Goal: Information Seeking & Learning: Learn about a topic

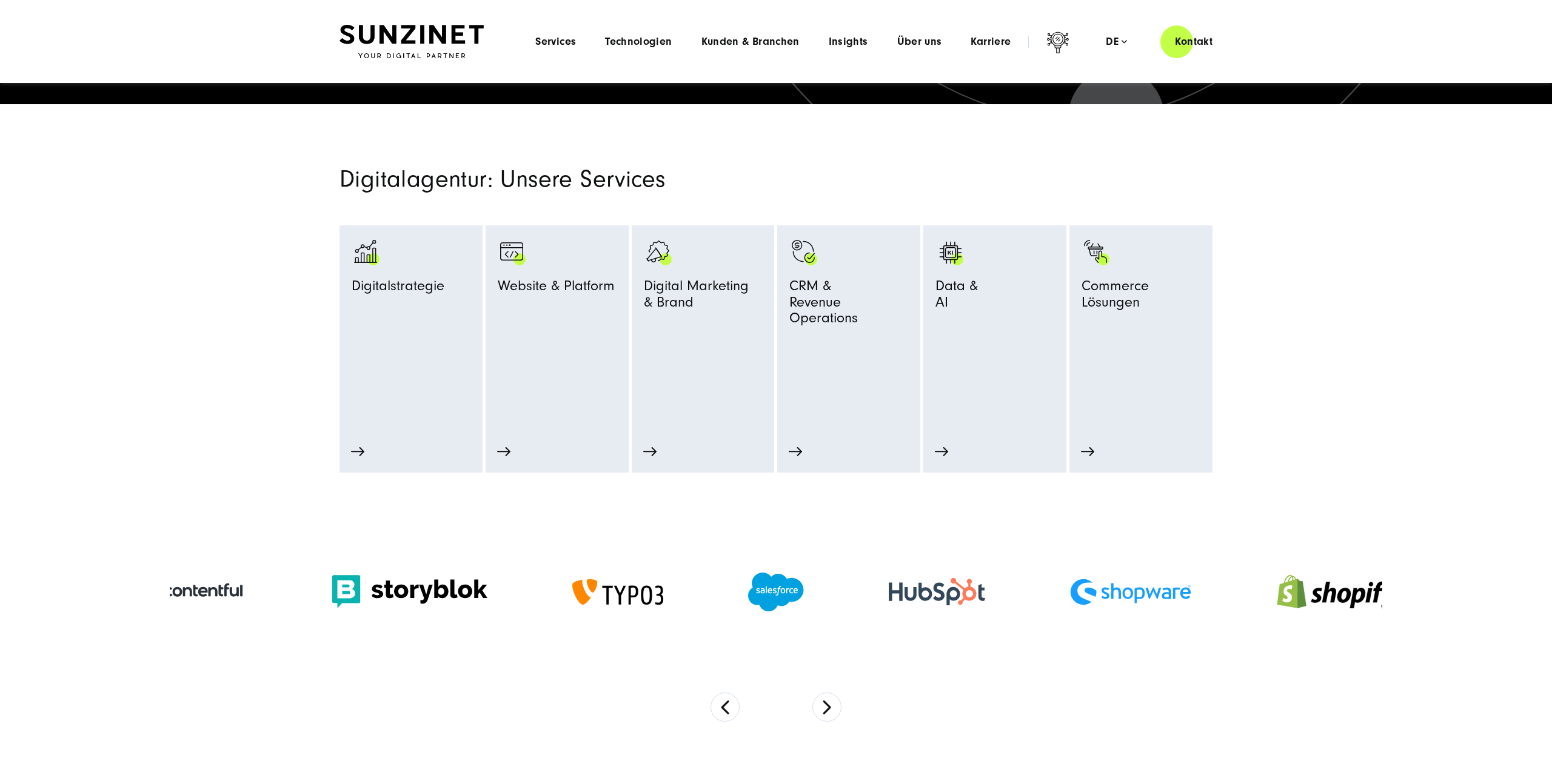
scroll to position [534, 0]
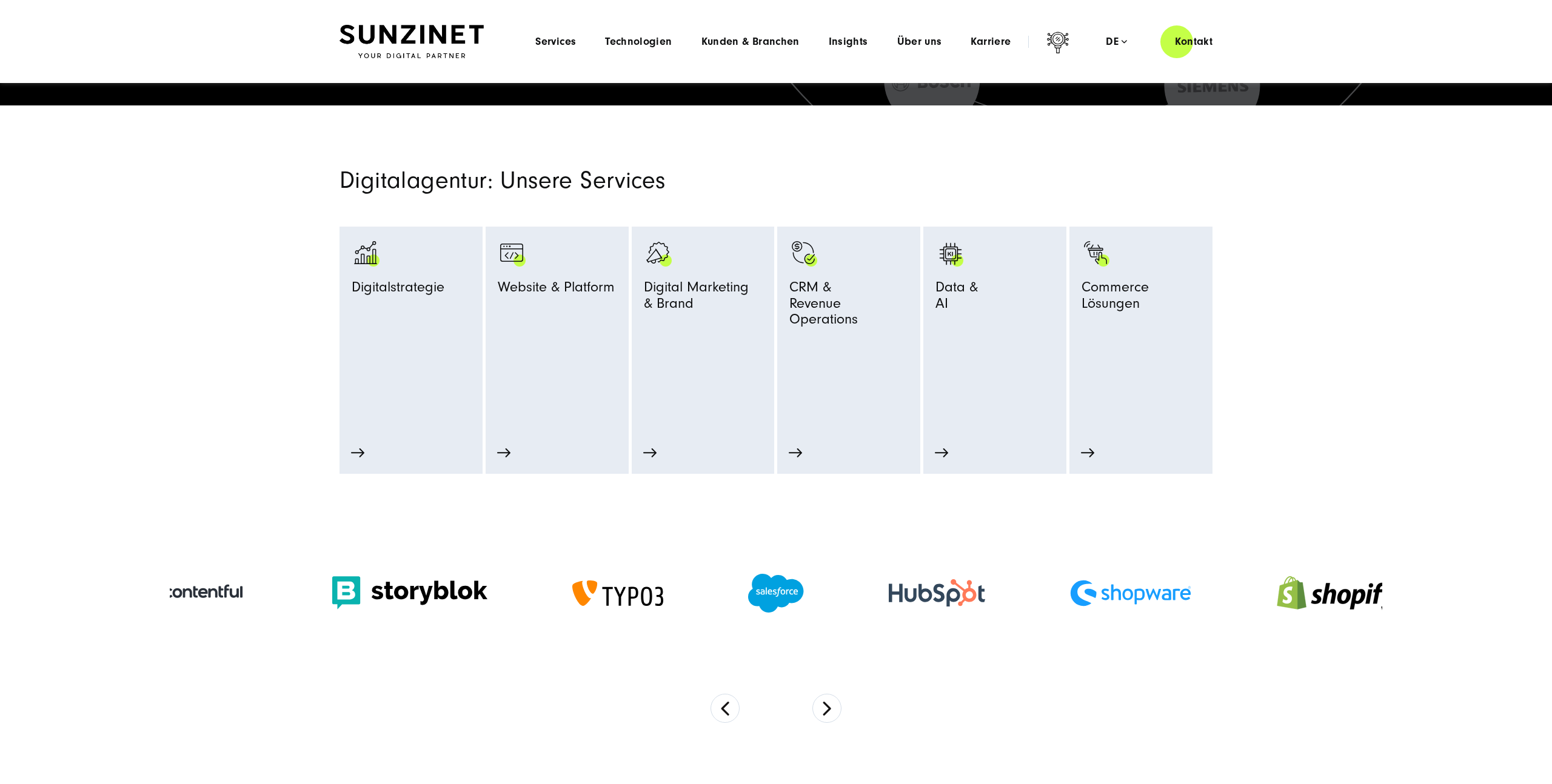
click at [773, 161] on section "Digitalagentur: Unsere Services Digitalstrategie Strategie Beratung Prozessopti…" at bounding box center [776, 290] width 1552 height 369
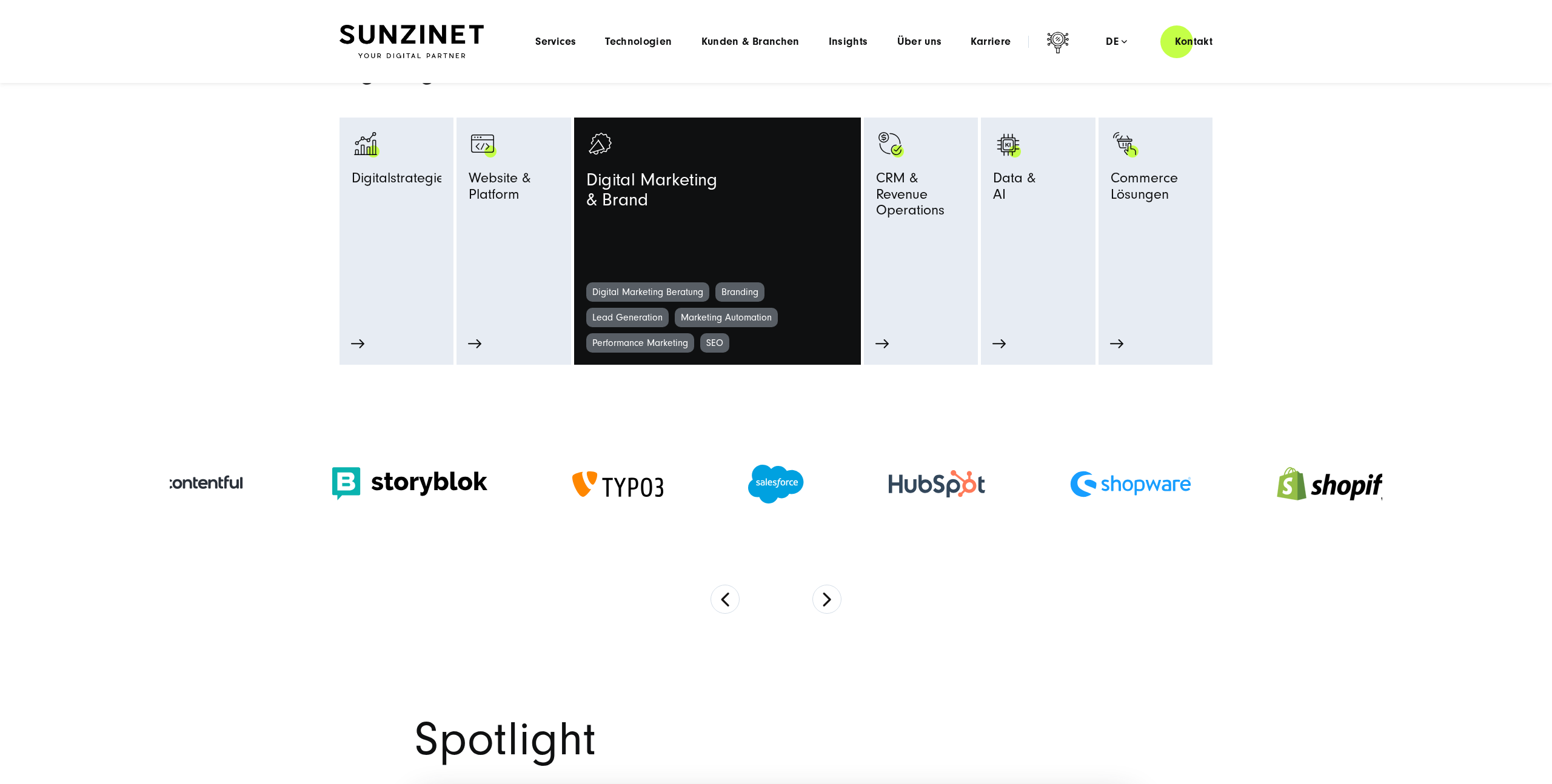
scroll to position [626, 0]
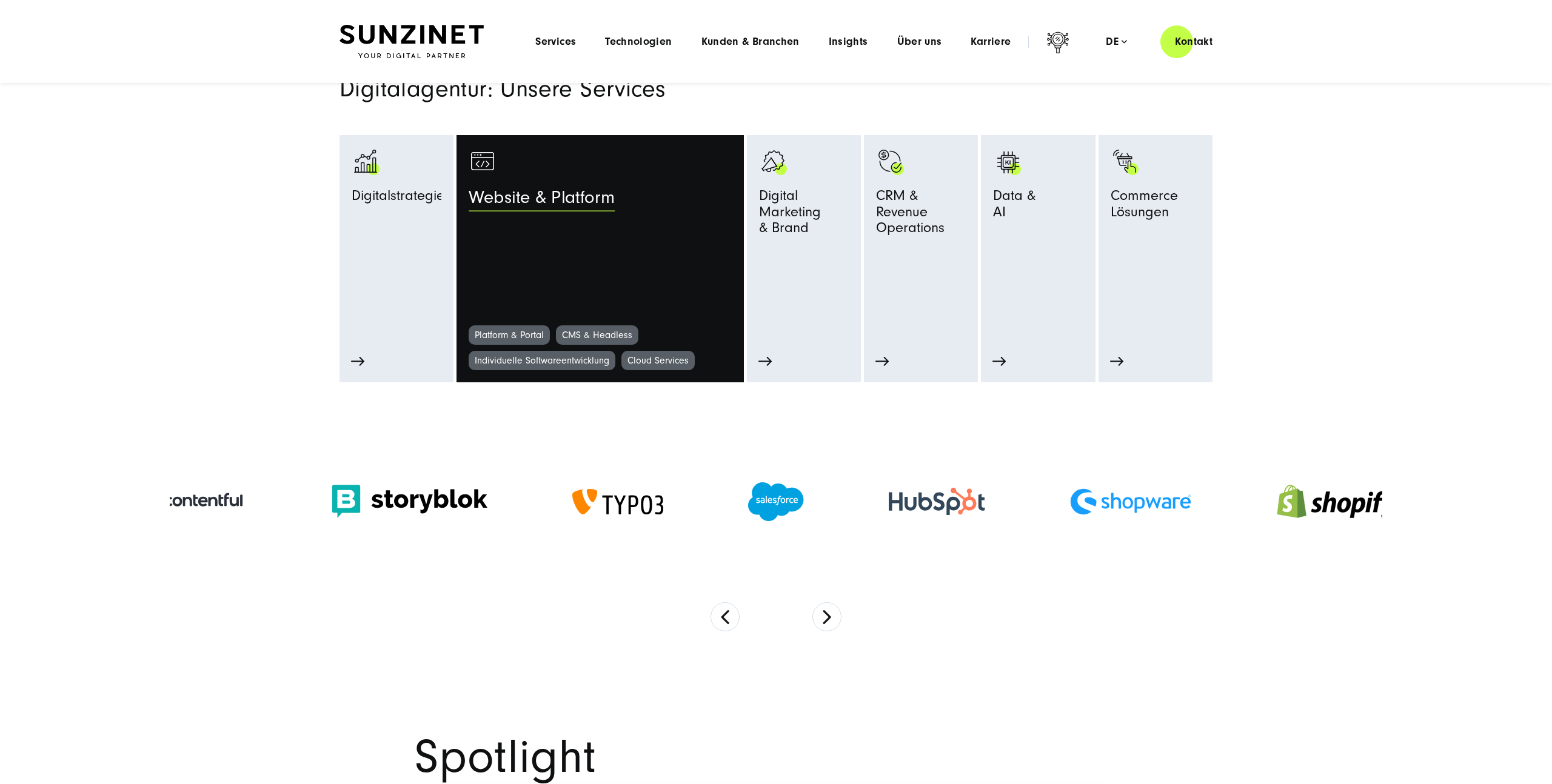
click at [588, 181] on link "Website & Platform" at bounding box center [599, 236] width 263 height 178
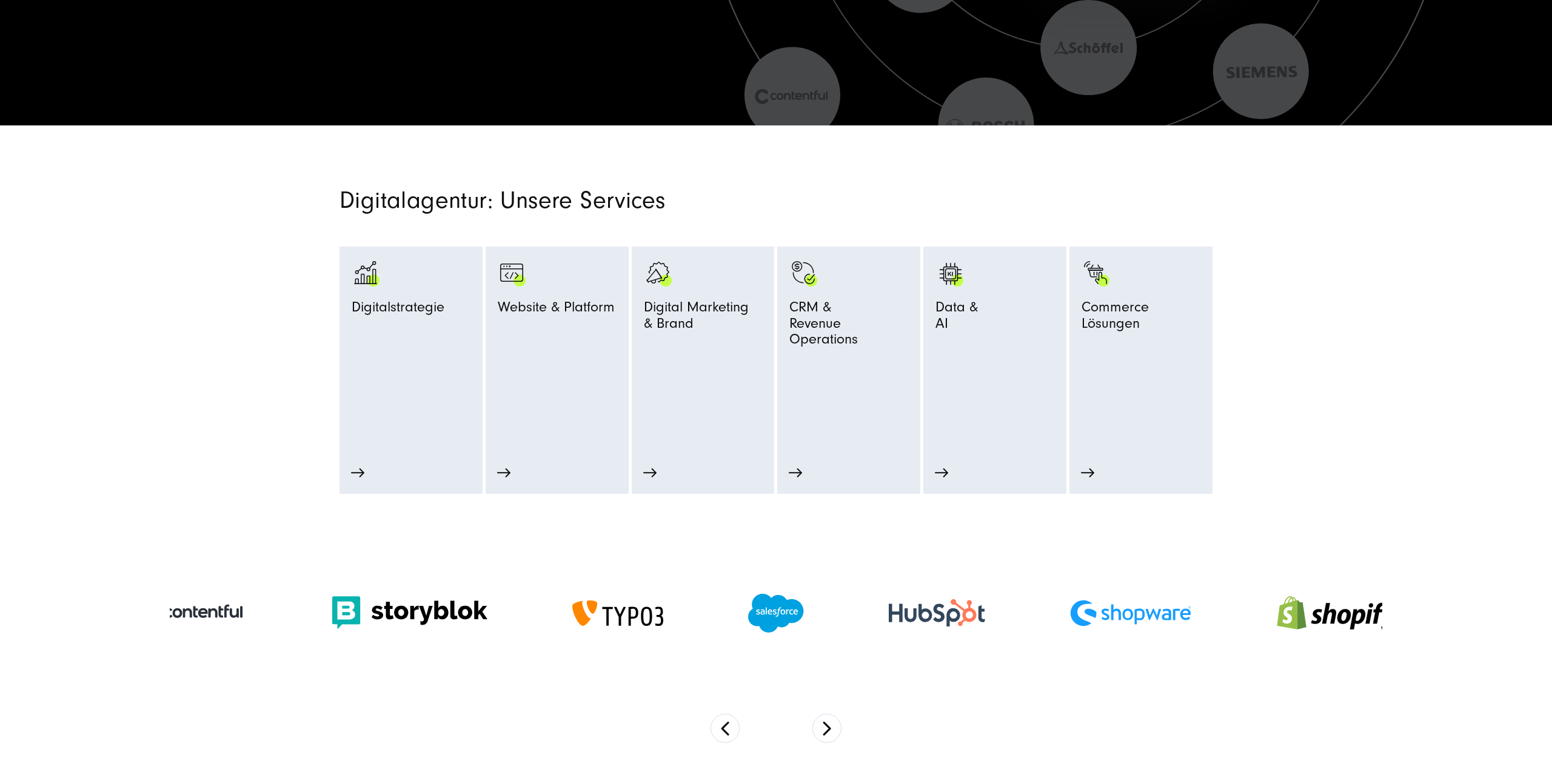
scroll to position [516, 0]
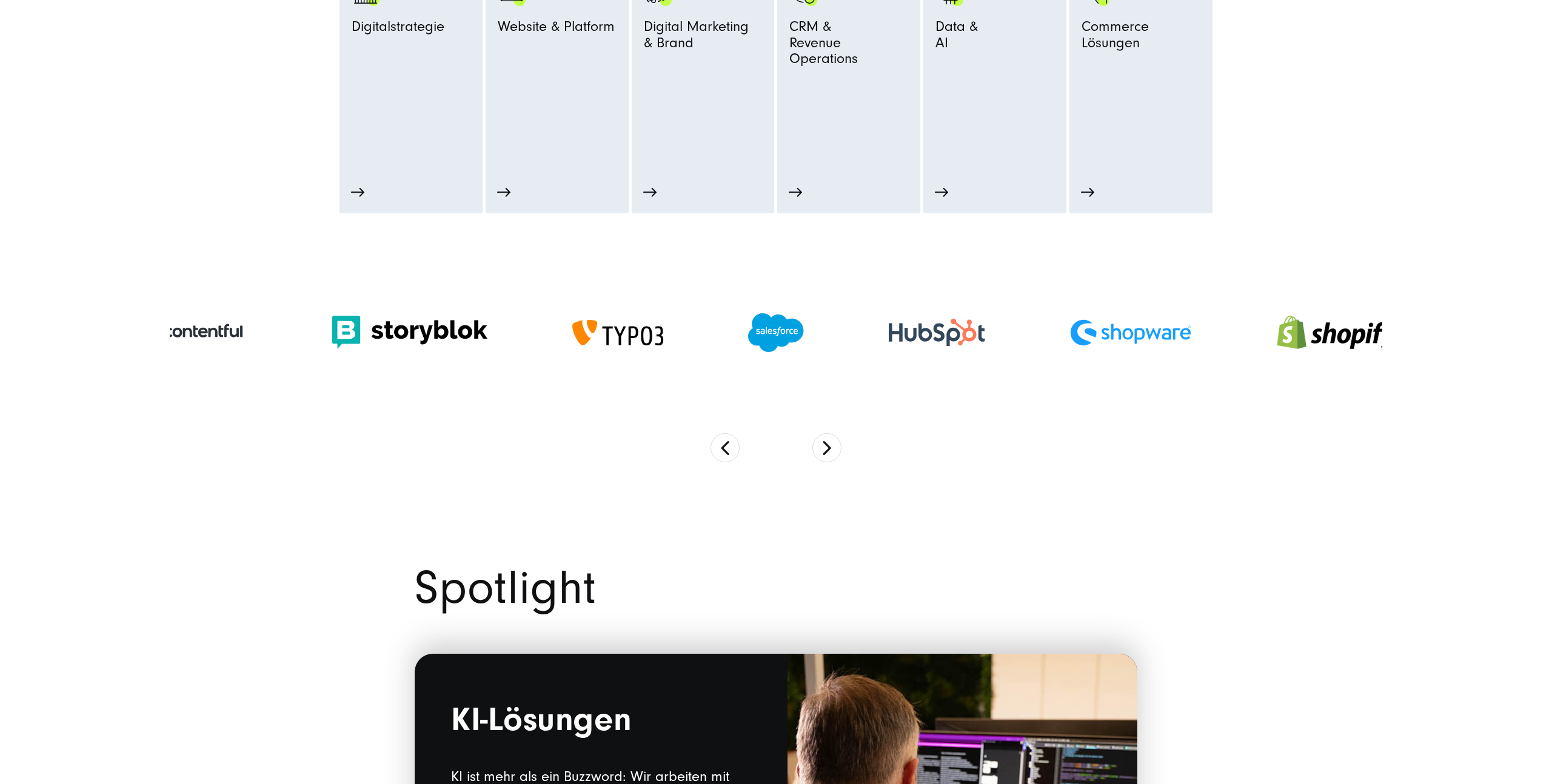
scroll to position [813, 0]
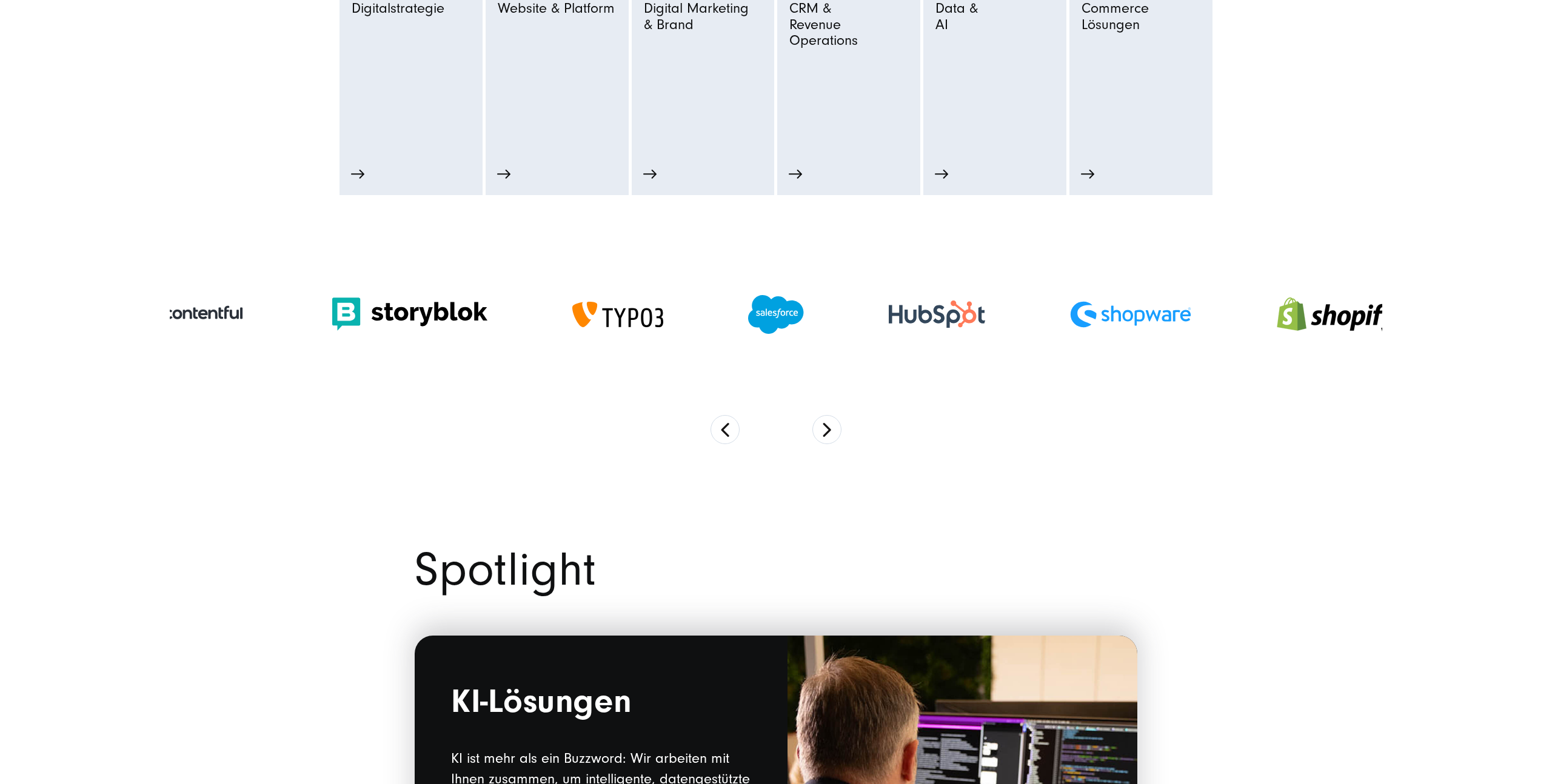
drag, startPoint x: 359, startPoint y: 317, endPoint x: 308, endPoint y: 317, distance: 51.0
click at [332, 317] on img at bounding box center [410, 314] width 155 height 33
click at [846, 425] on section at bounding box center [776, 341] width 1212 height 292
click at [830, 430] on button "Next" at bounding box center [826, 429] width 29 height 29
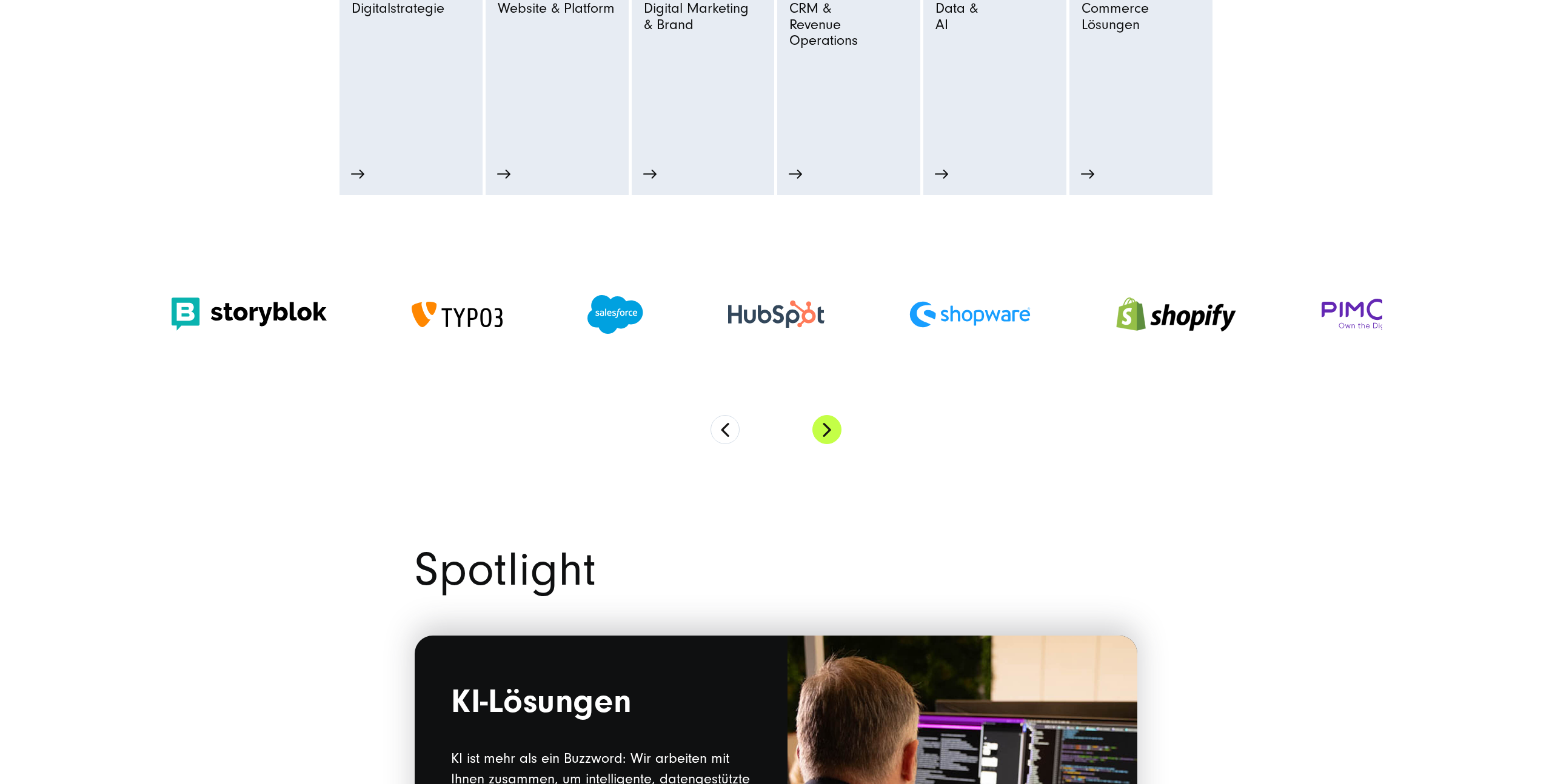
click at [830, 430] on button "Next" at bounding box center [826, 429] width 29 height 29
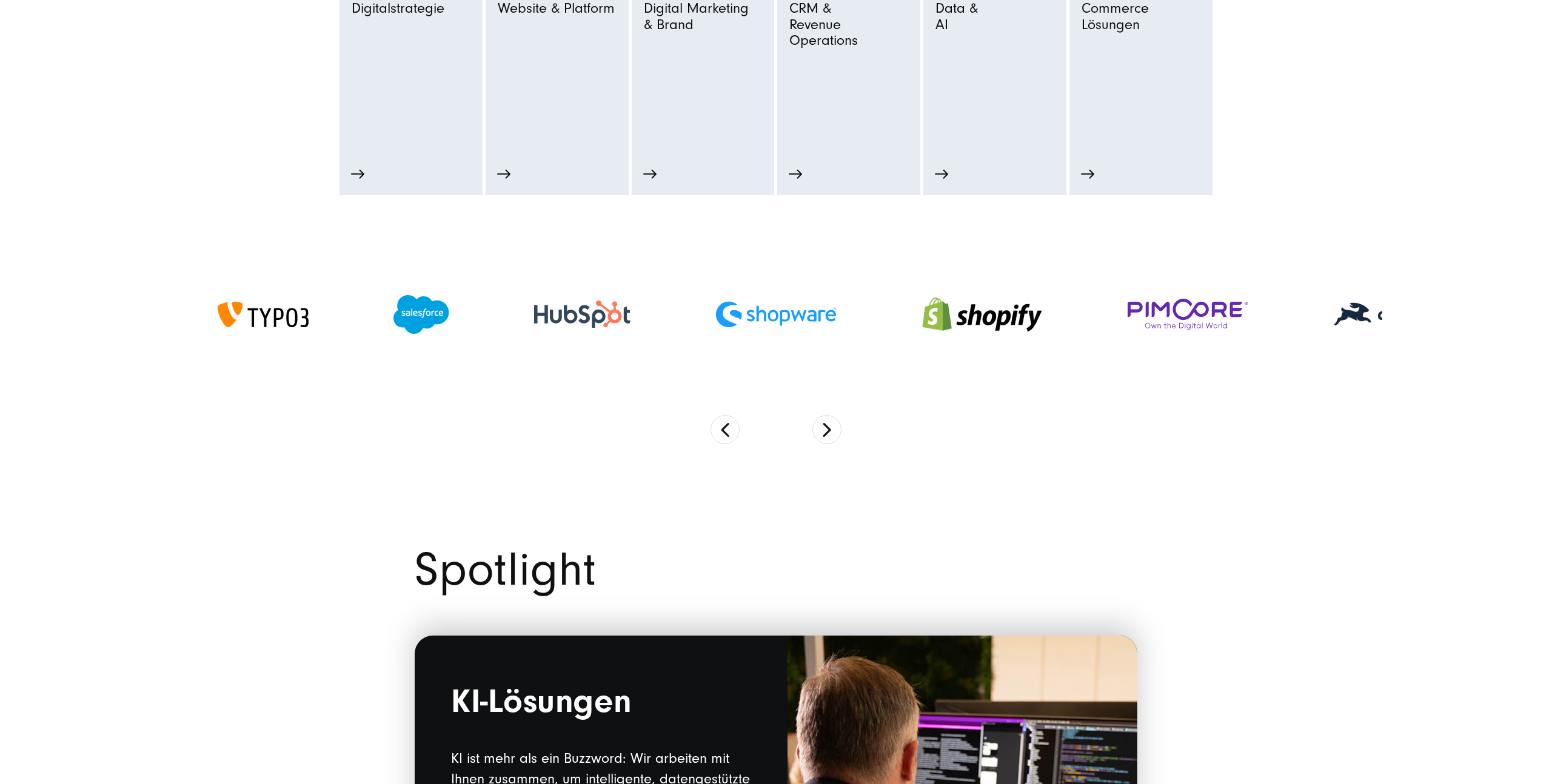
click at [839, 421] on section at bounding box center [776, 341] width 1212 height 292
click at [835, 421] on button "Next" at bounding box center [826, 429] width 29 height 29
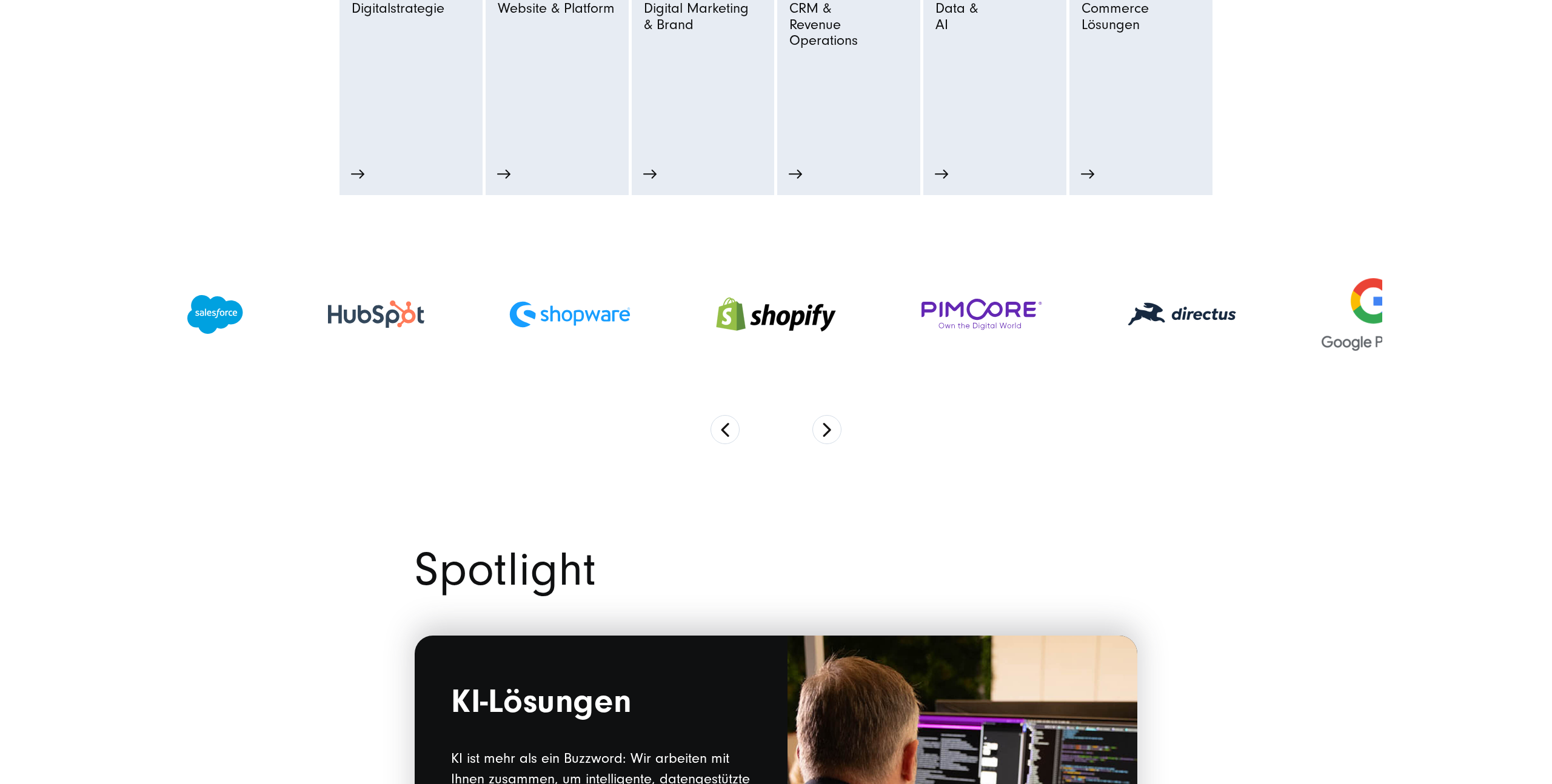
drag, startPoint x: 798, startPoint y: 318, endPoint x: 413, endPoint y: 328, distance: 385.1
click at [715, 325] on img at bounding box center [776, 314] width 121 height 65
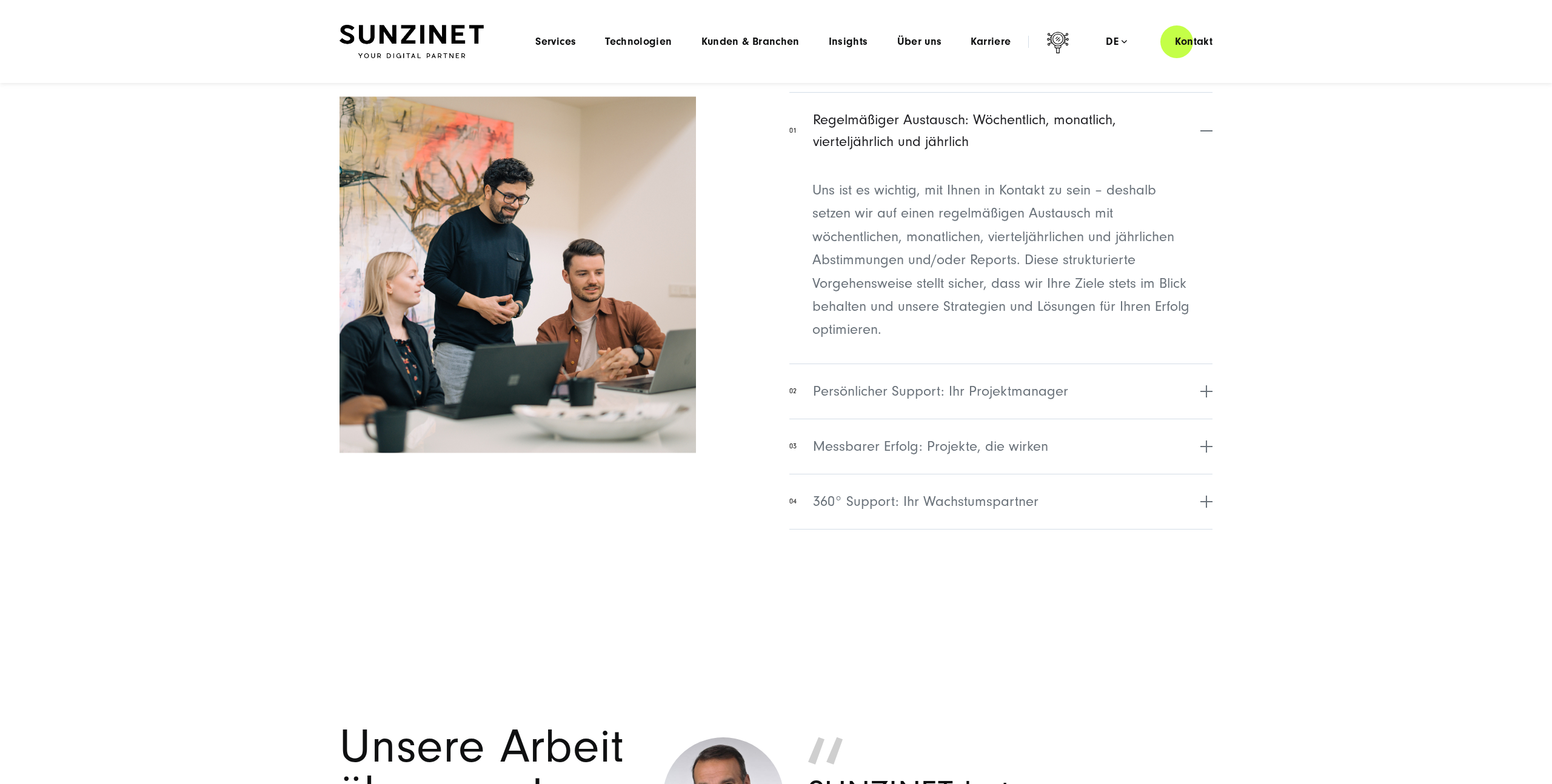
scroll to position [4999, 0]
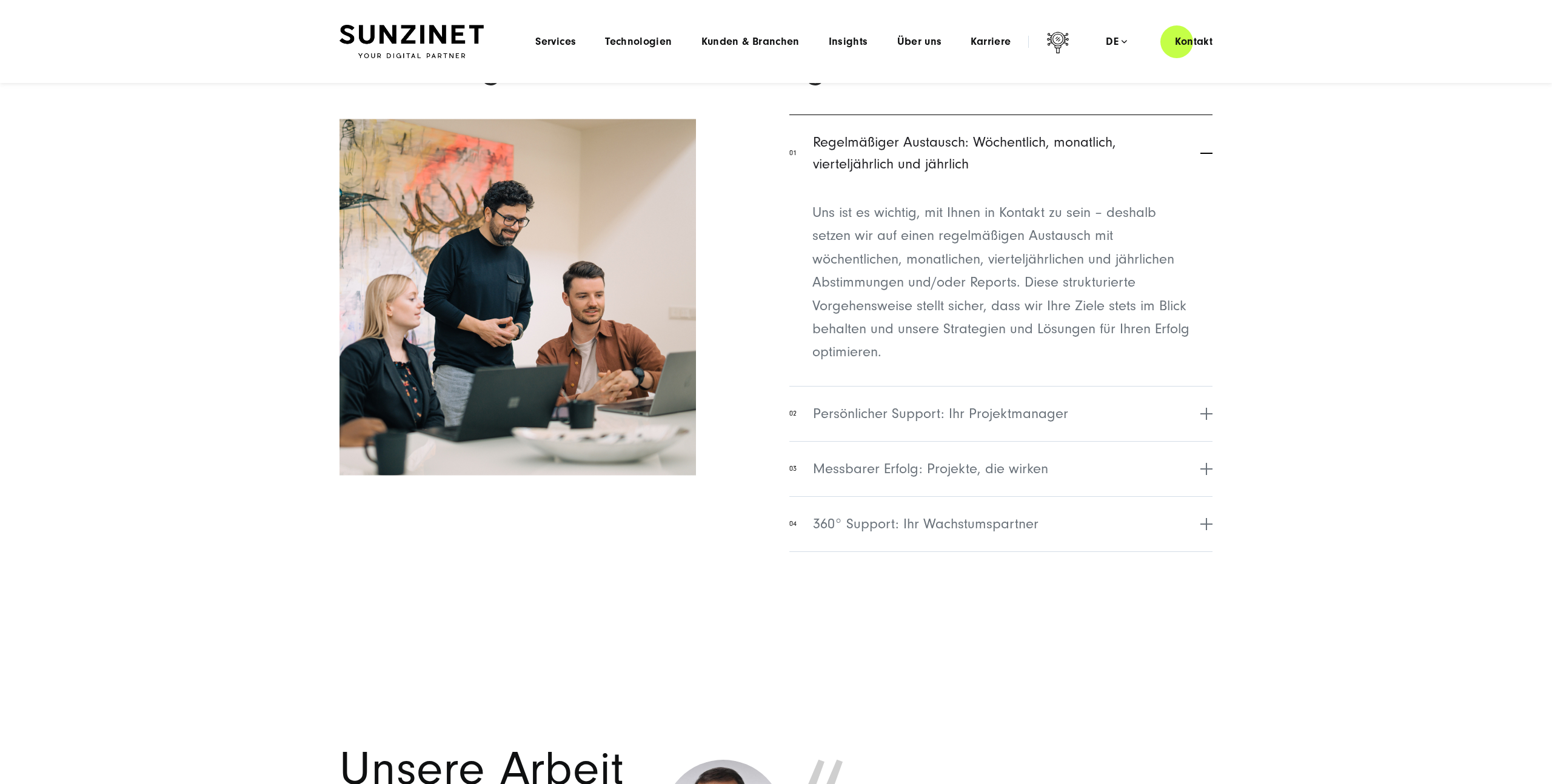
click at [1206, 142] on button "01 Regelmäßiger Austausch: Wöchentlich, monatlich, vierteljährlich und jährlich" at bounding box center [1000, 153] width 423 height 77
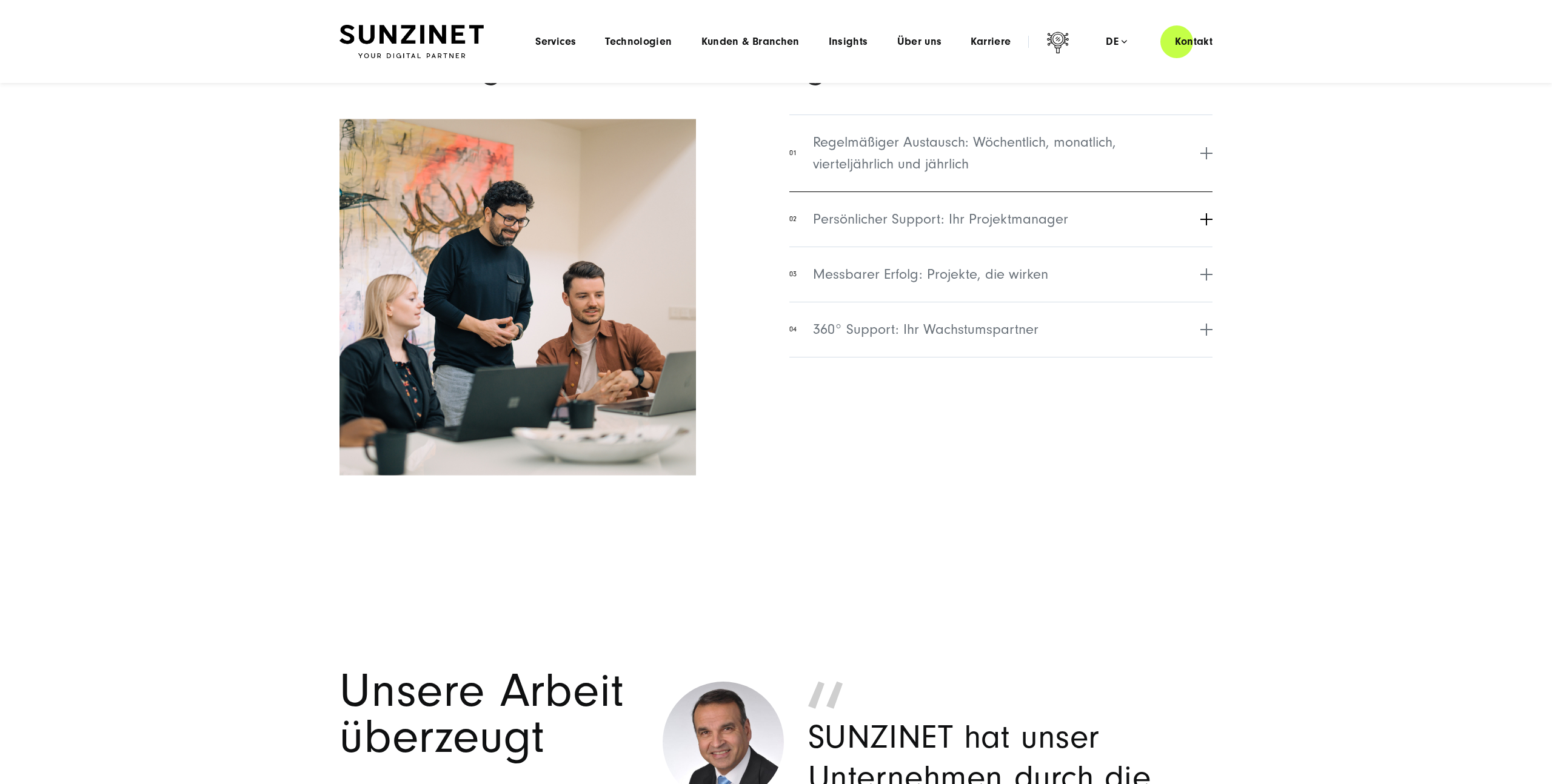
click at [1205, 209] on button "02 Persönlicher Support: Ihr Projektmanager" at bounding box center [1000, 219] width 423 height 55
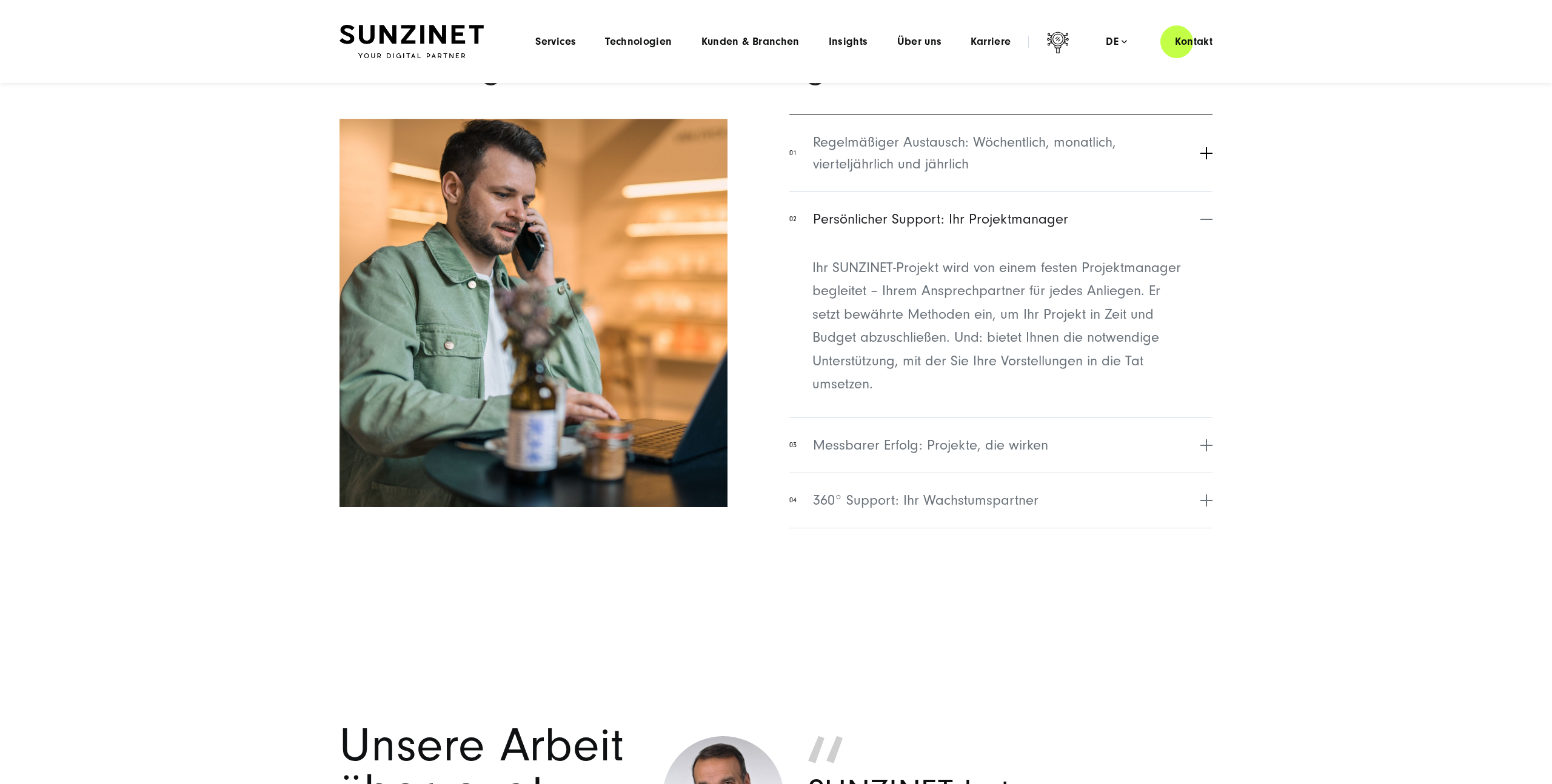
click at [1202, 168] on button "01 Regelmäßiger Austausch: Wöchentlich, monatlich, vierteljährlich und jährlich" at bounding box center [1000, 153] width 423 height 77
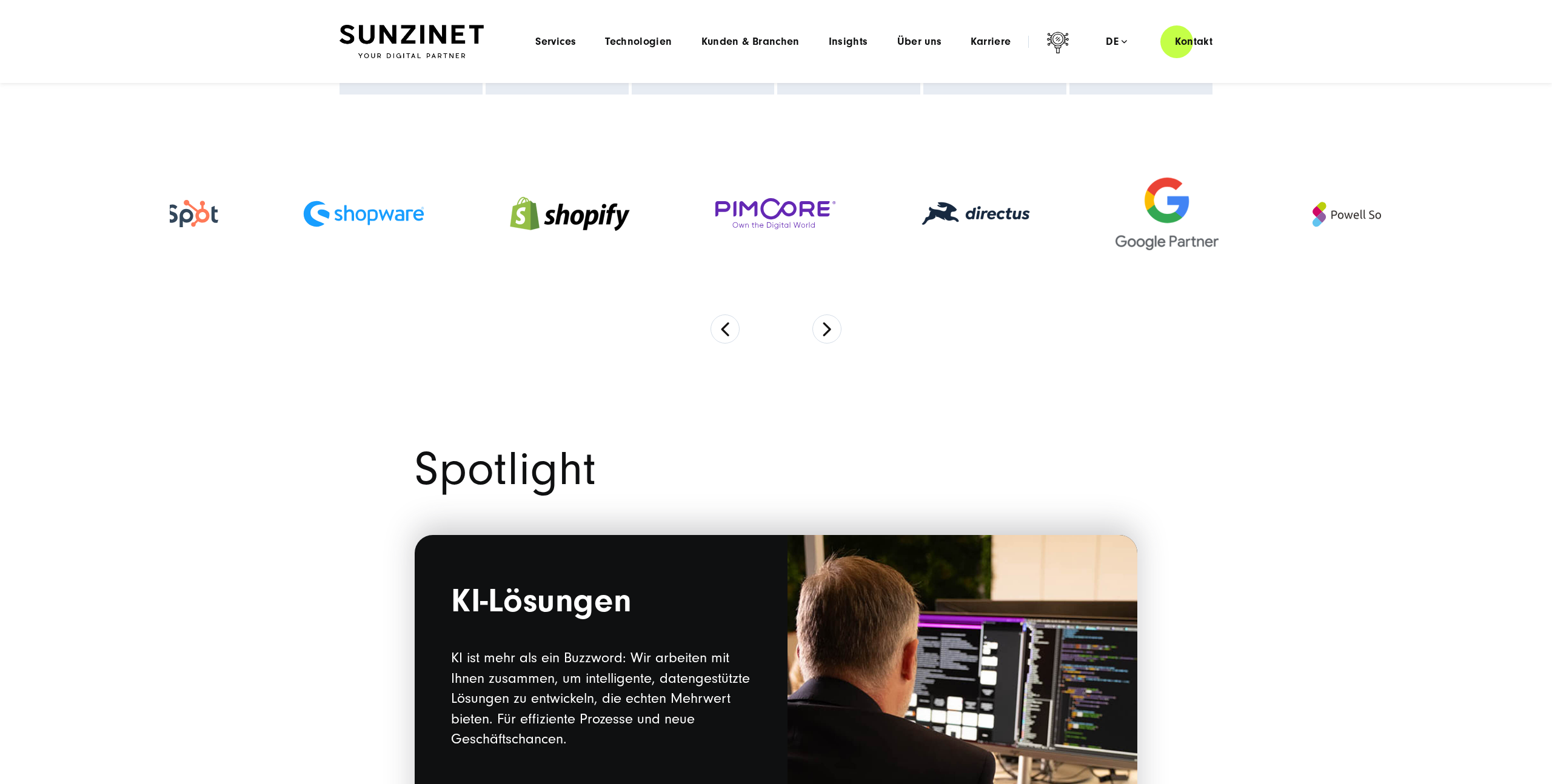
scroll to position [0, 0]
